Goal: Transaction & Acquisition: Obtain resource

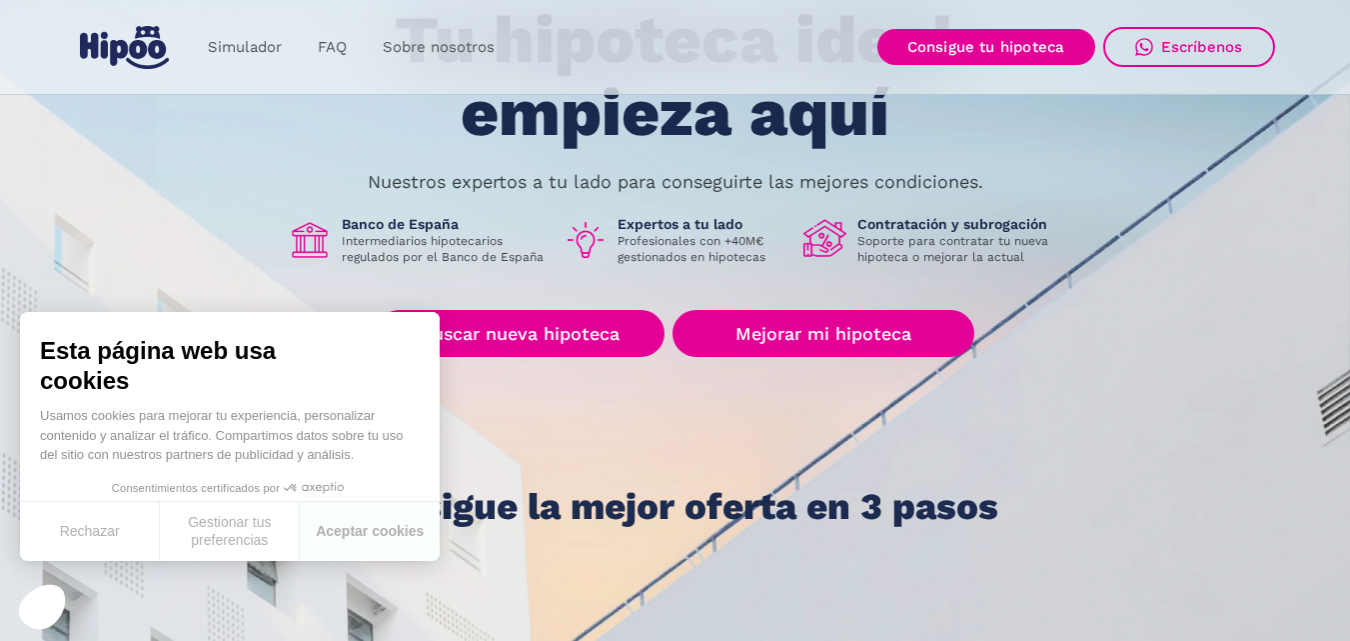
scroll to position [200, 0]
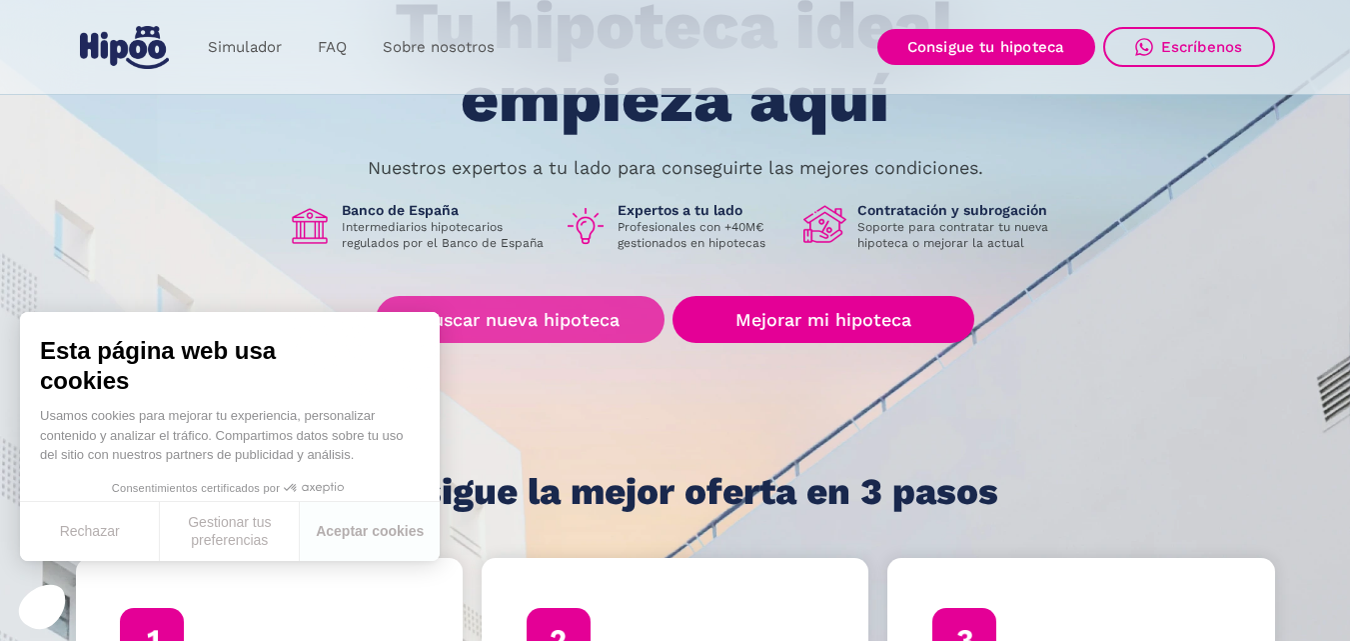
click at [530, 306] on link "Buscar nueva hipoteca" at bounding box center [520, 319] width 289 height 47
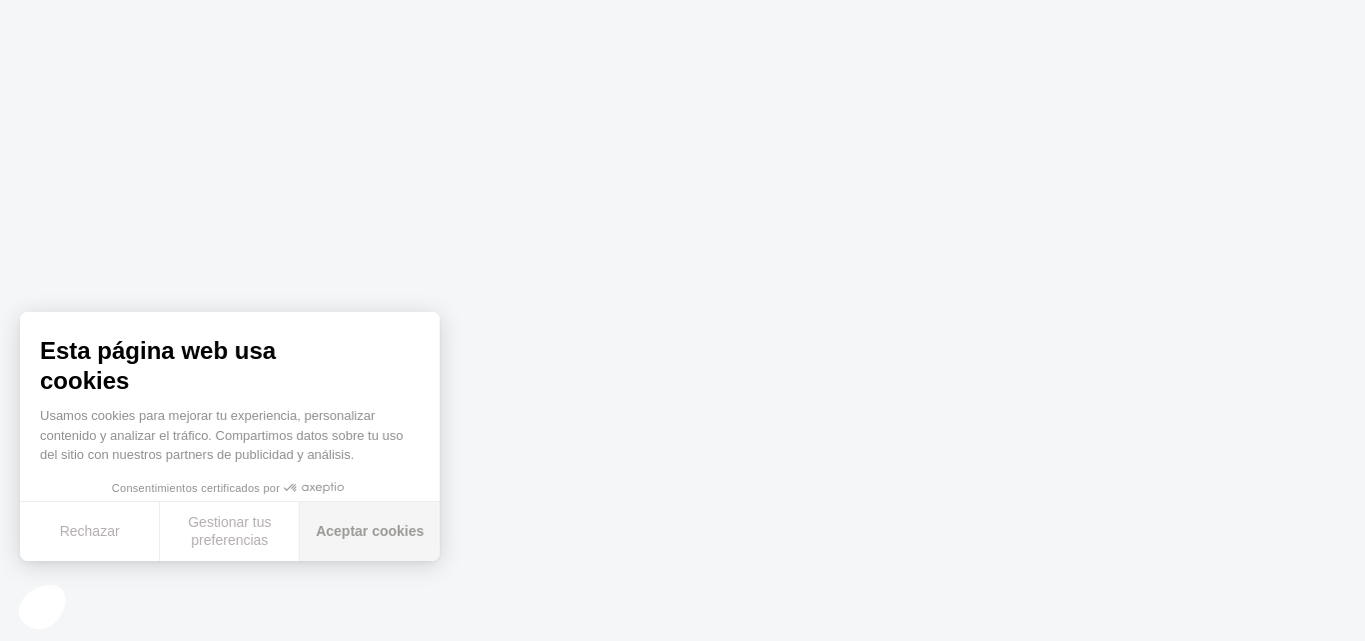
click at [374, 532] on button "Aceptar cookies" at bounding box center [370, 531] width 140 height 59
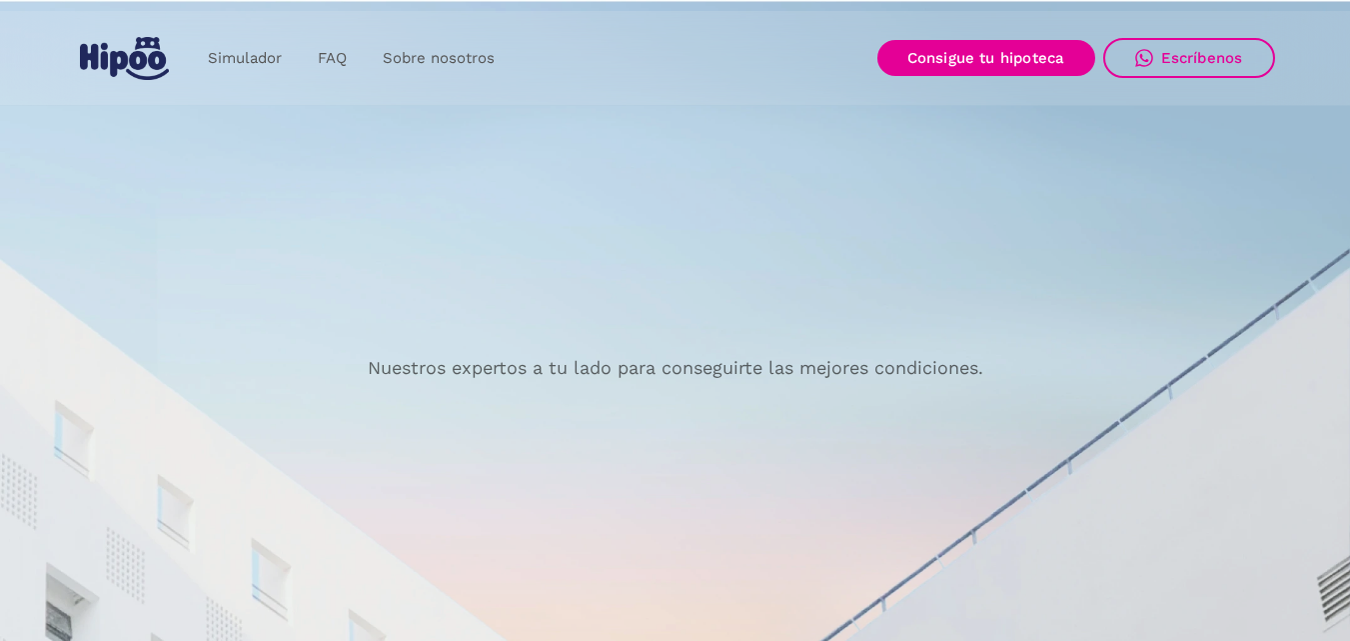
scroll to position [208, 0]
